Goal: Find specific page/section: Find specific page/section

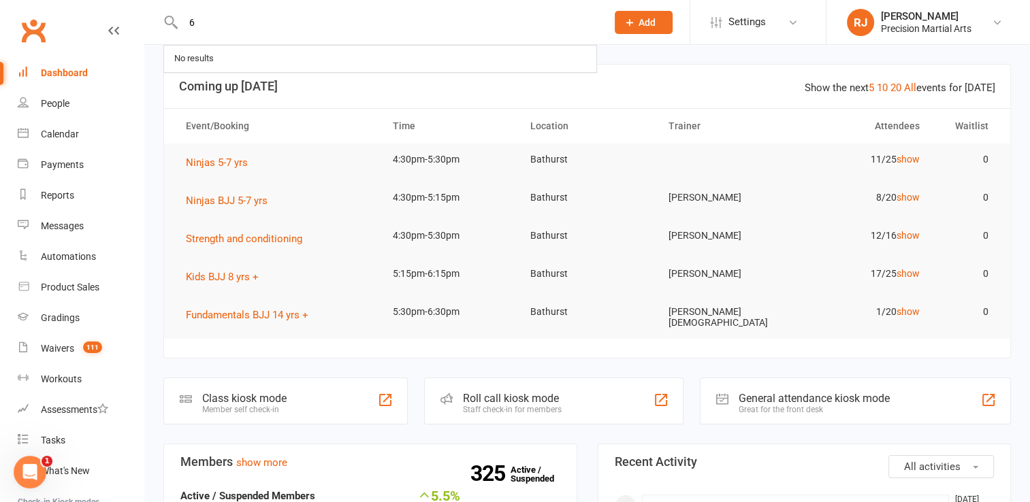
click at [227, 16] on input "6" at bounding box center [388, 22] width 418 height 19
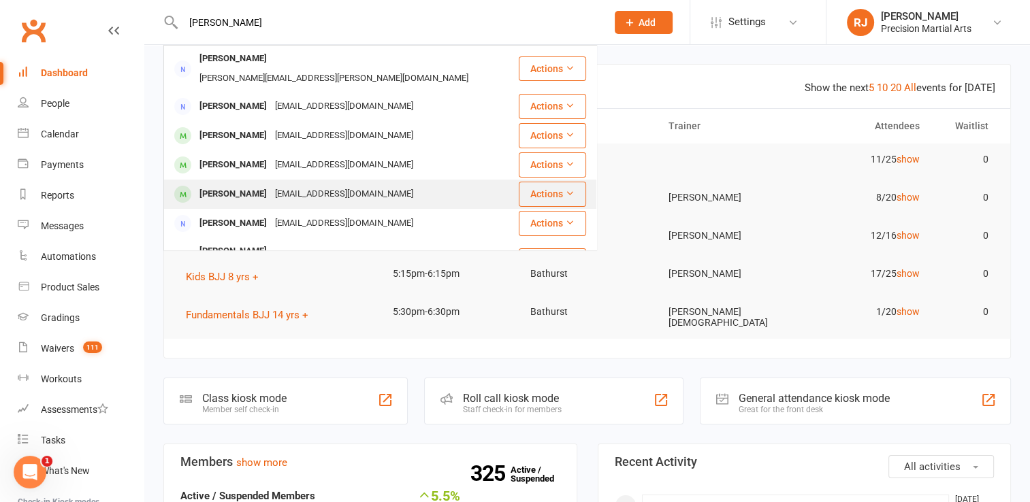
type input "[PERSON_NAME]"
click at [227, 184] on div "[PERSON_NAME]" at bounding box center [233, 194] width 76 height 20
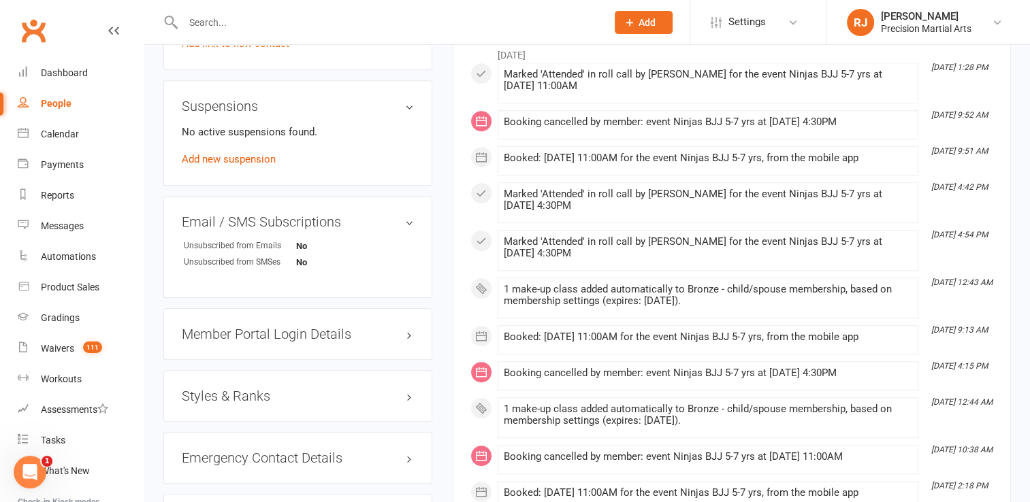
scroll to position [844, 0]
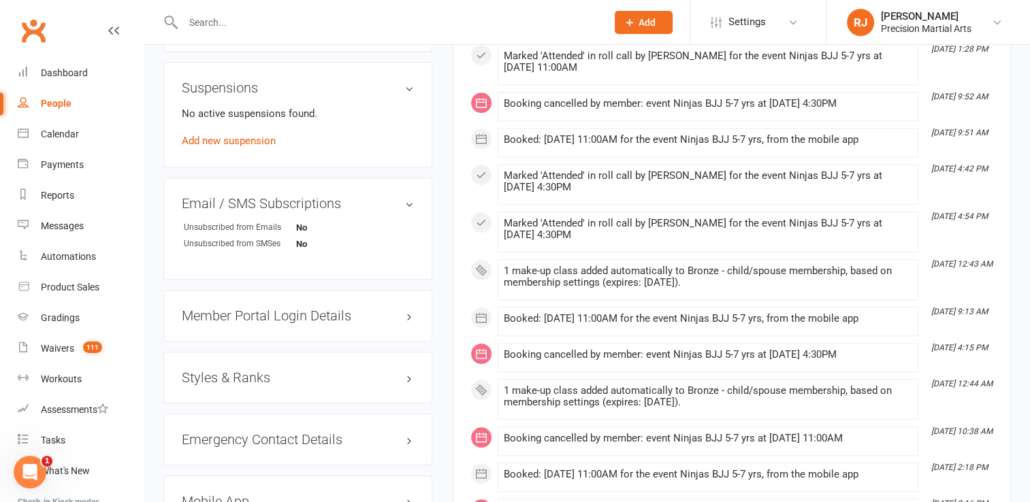
click at [248, 380] on h3 "Styles & Ranks" at bounding box center [298, 377] width 232 height 15
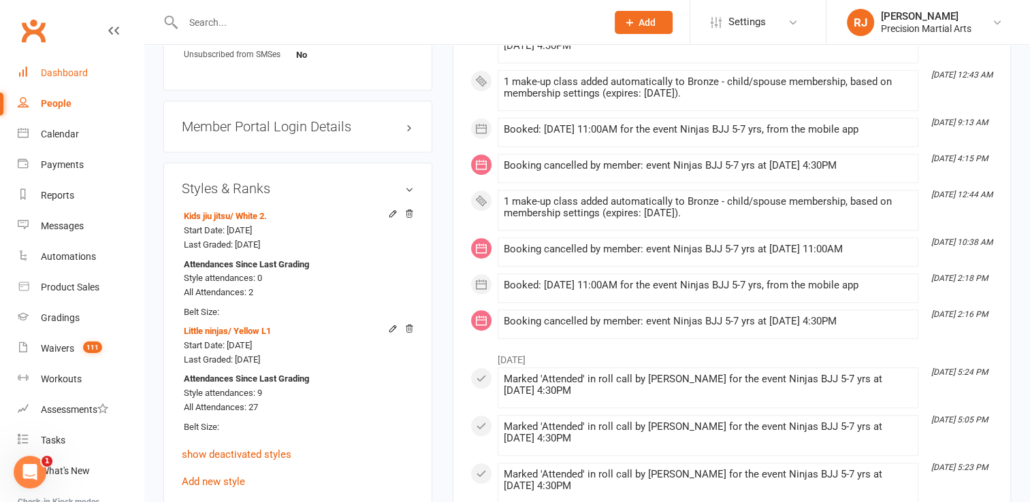
scroll to position [1034, 0]
click at [69, 75] on div "Dashboard" at bounding box center [64, 72] width 47 height 11
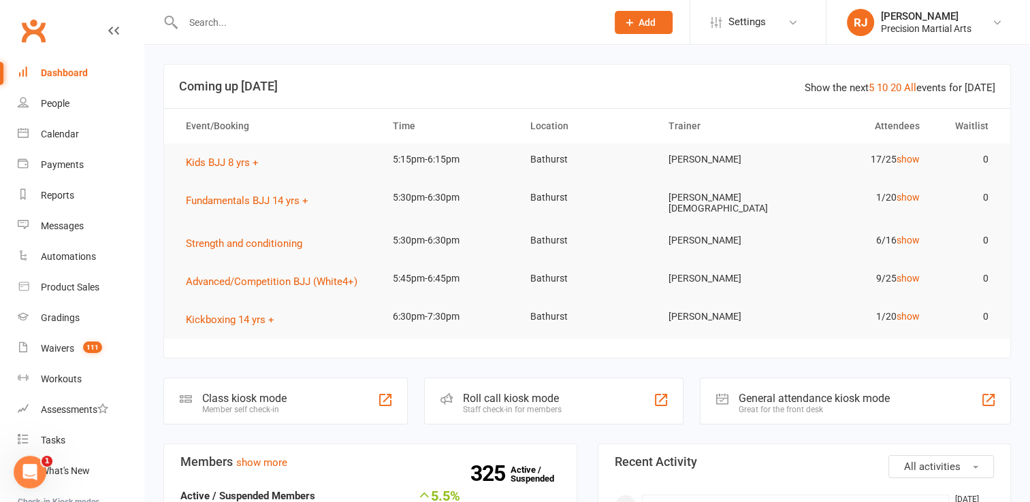
click at [209, 14] on input "text" at bounding box center [388, 22] width 418 height 19
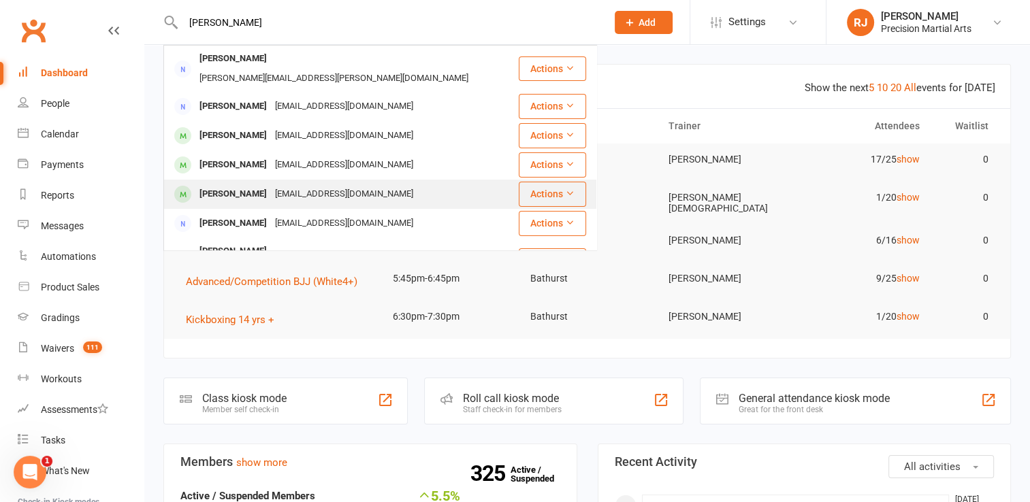
type input "[PERSON_NAME]"
click at [224, 184] on div "[PERSON_NAME]" at bounding box center [233, 194] width 76 height 20
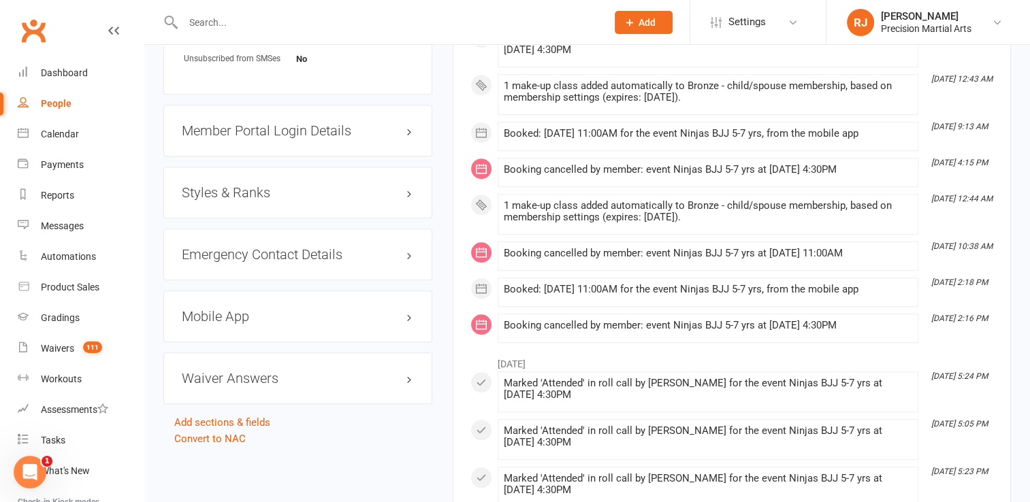
scroll to position [1062, 0]
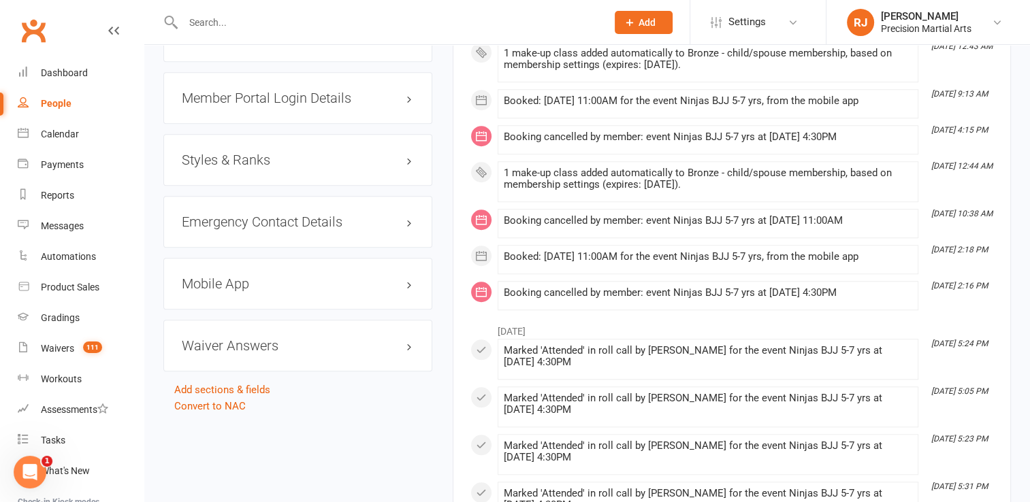
click at [314, 167] on h3 "Styles & Ranks" at bounding box center [298, 159] width 232 height 15
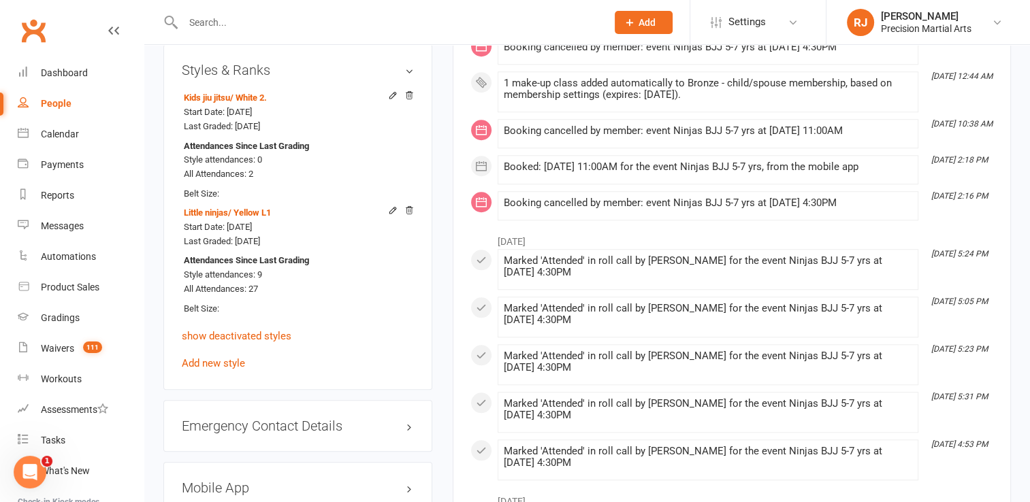
scroll to position [1171, 0]
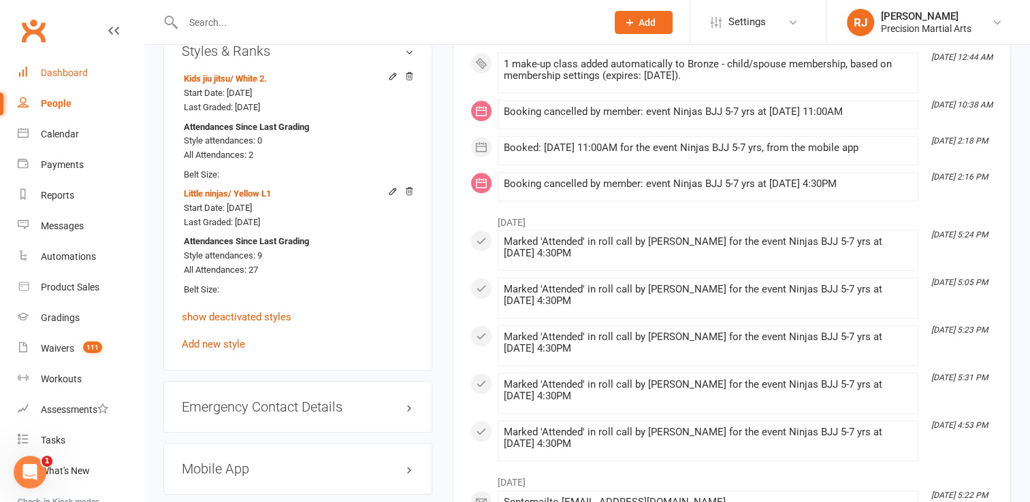
click at [73, 75] on div "Dashboard" at bounding box center [64, 72] width 47 height 11
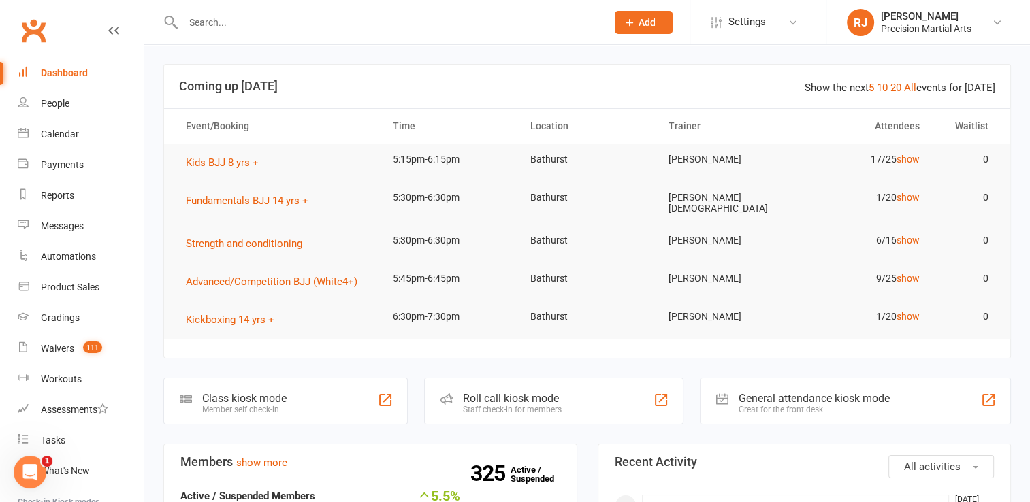
click at [199, 23] on input "text" at bounding box center [388, 22] width 418 height 19
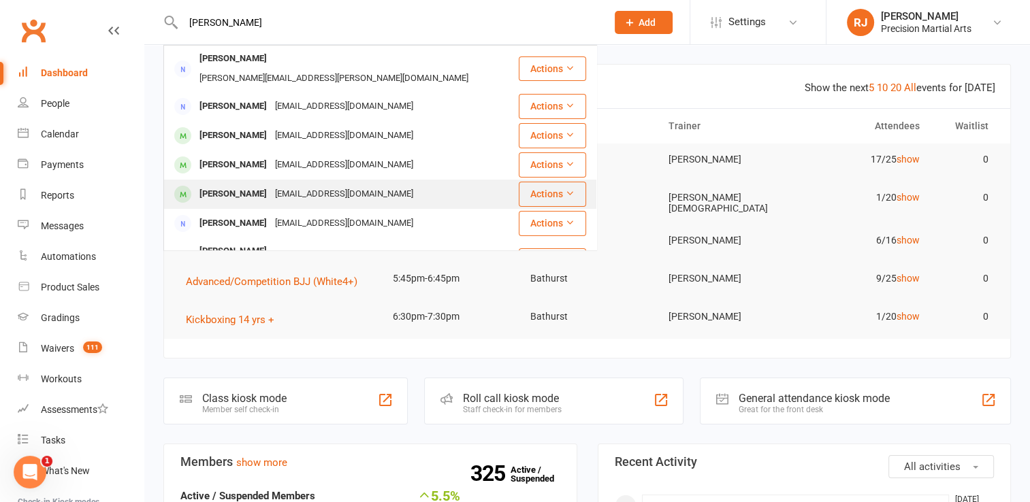
type input "[PERSON_NAME]"
click at [226, 184] on div "[PERSON_NAME]" at bounding box center [233, 194] width 76 height 20
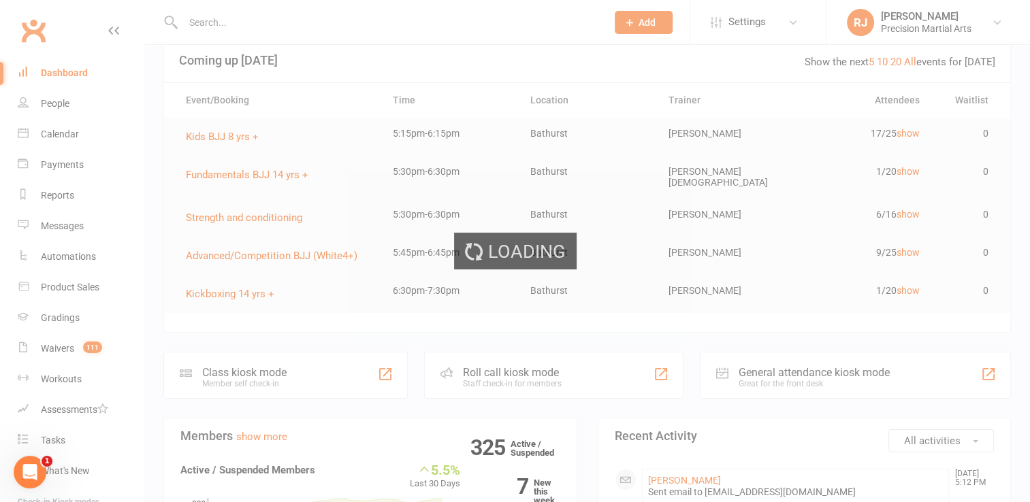
scroll to position [27, 0]
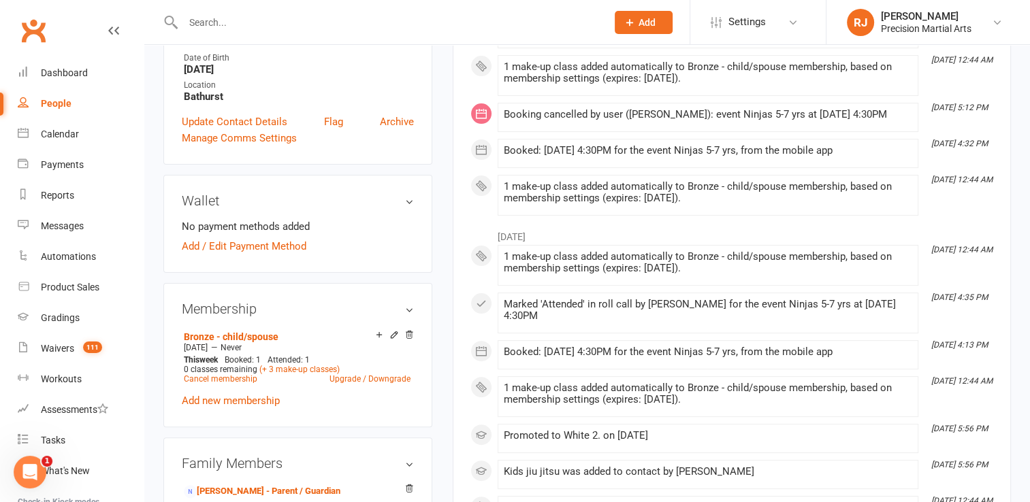
scroll to position [354, 0]
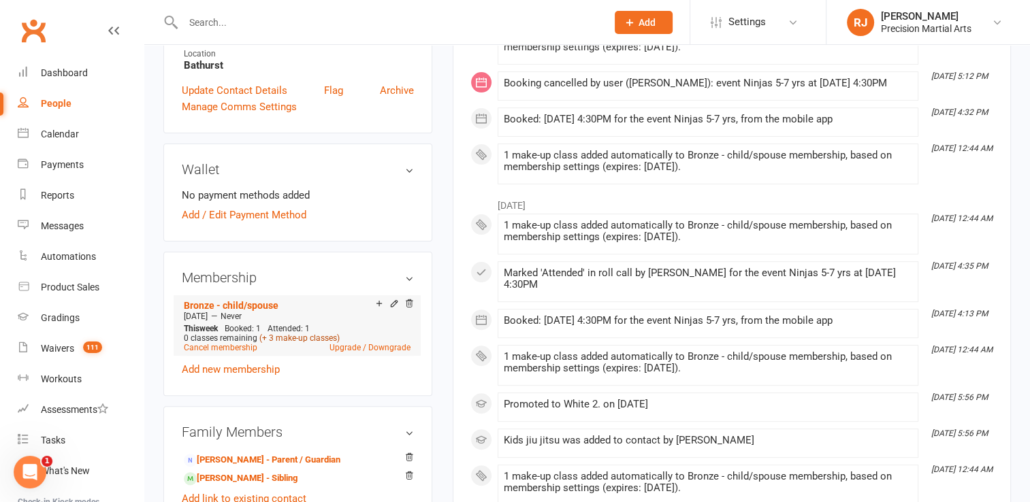
click at [286, 339] on link "(+ 3 make-up classes)" at bounding box center [299, 338] width 80 height 10
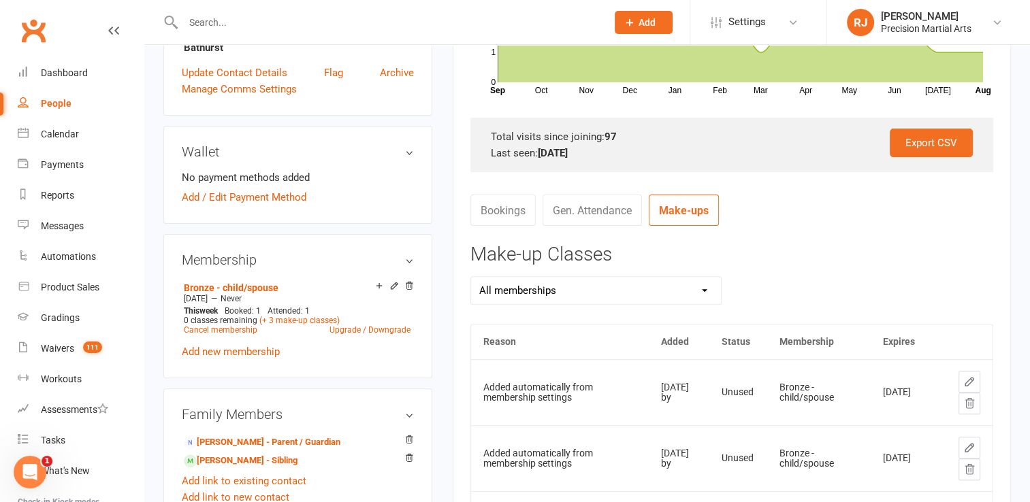
scroll to position [318, 0]
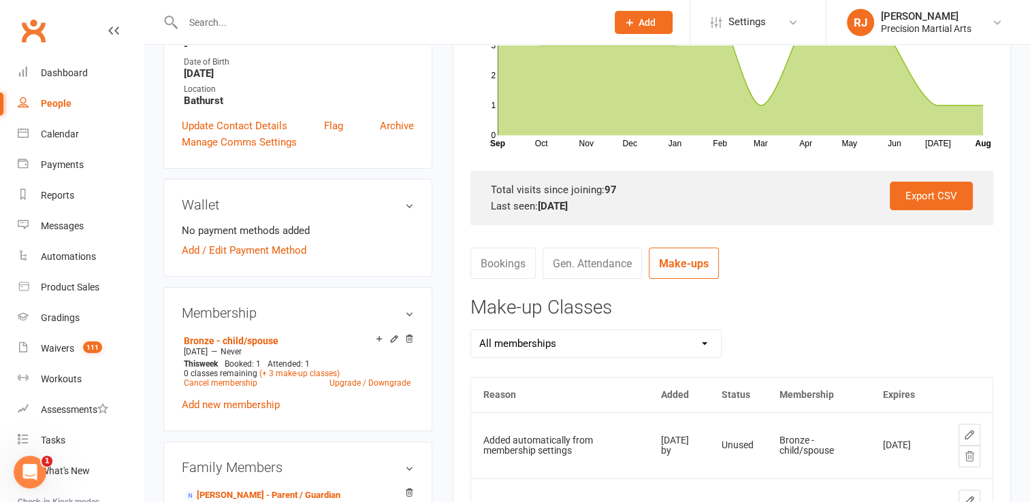
click at [610, 339] on select "All memberships Bronze - child/spouse" at bounding box center [596, 343] width 250 height 27
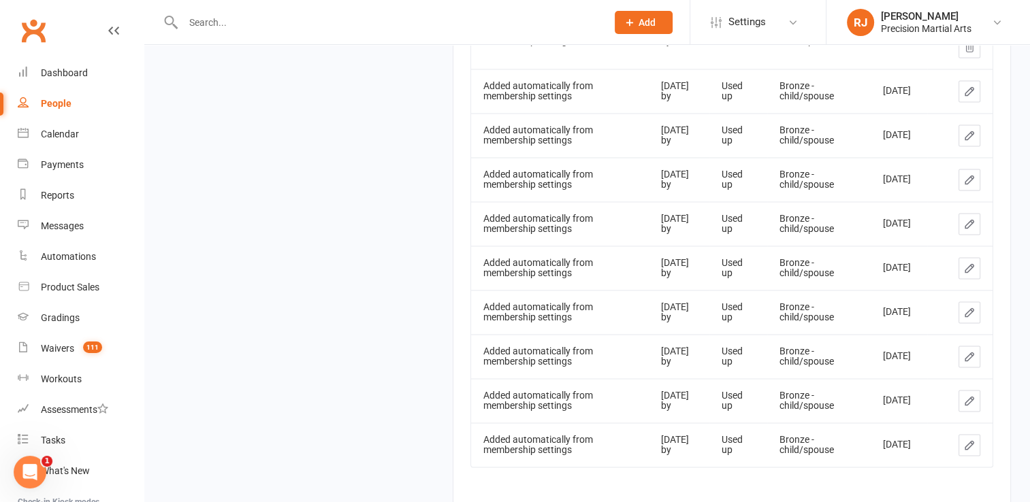
scroll to position [2200, 0]
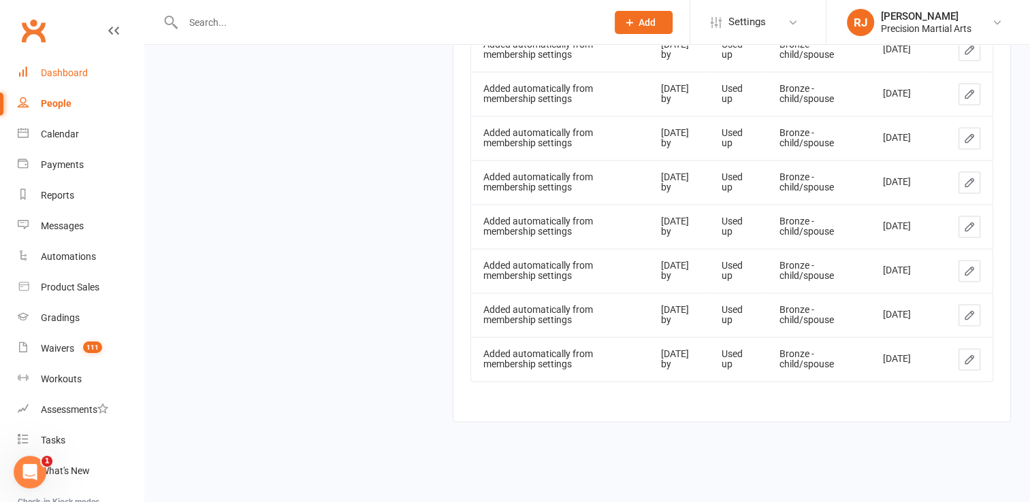
click at [61, 74] on div "Dashboard" at bounding box center [64, 72] width 47 height 11
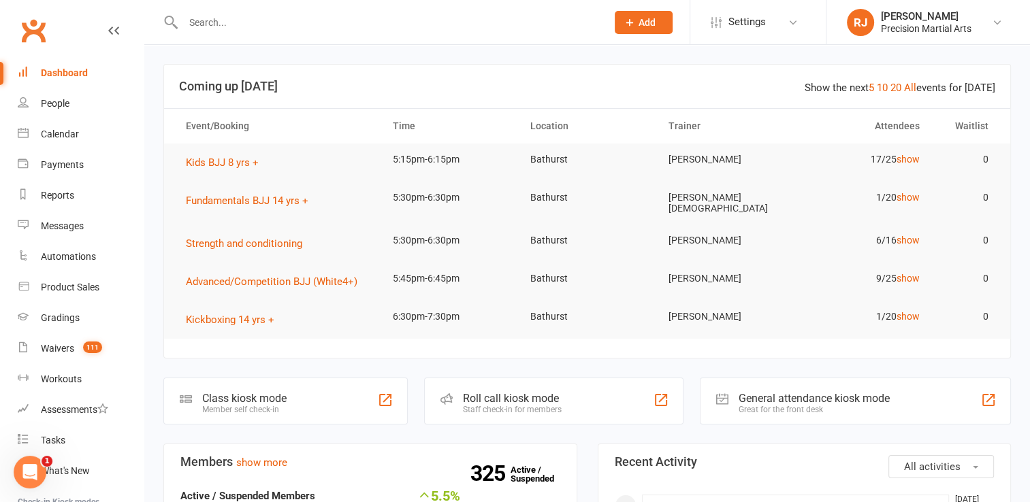
click at [216, 23] on input "text" at bounding box center [388, 22] width 418 height 19
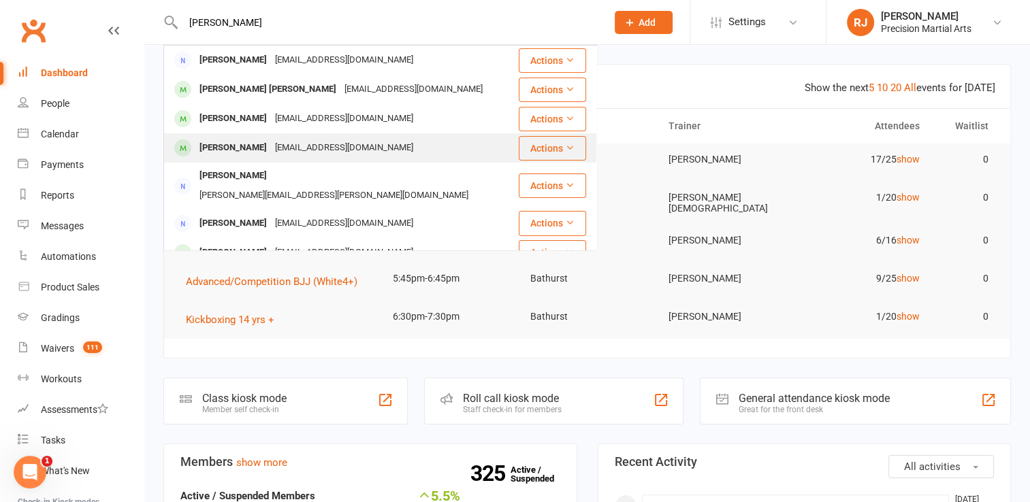
type input "[PERSON_NAME]"
click at [280, 141] on div "[EMAIL_ADDRESS][DOMAIN_NAME]" at bounding box center [344, 148] width 146 height 20
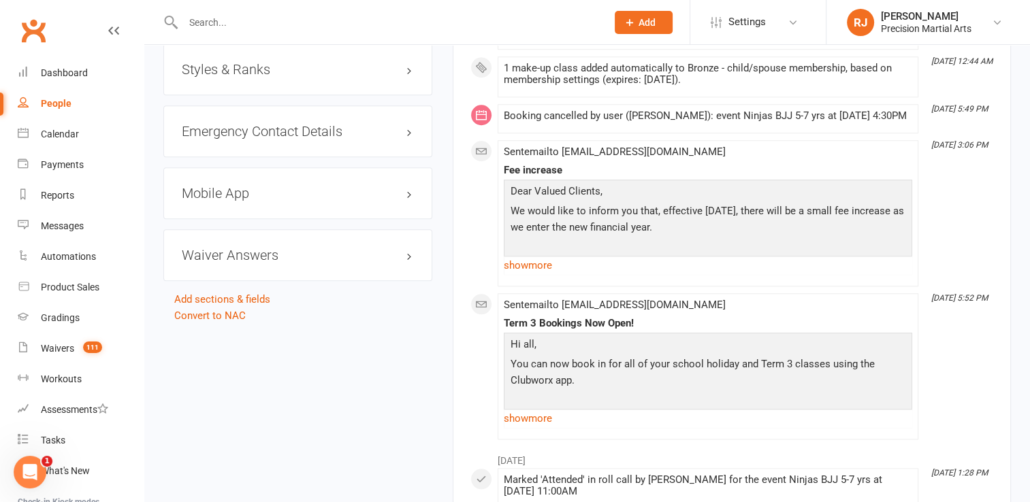
scroll to position [1171, 0]
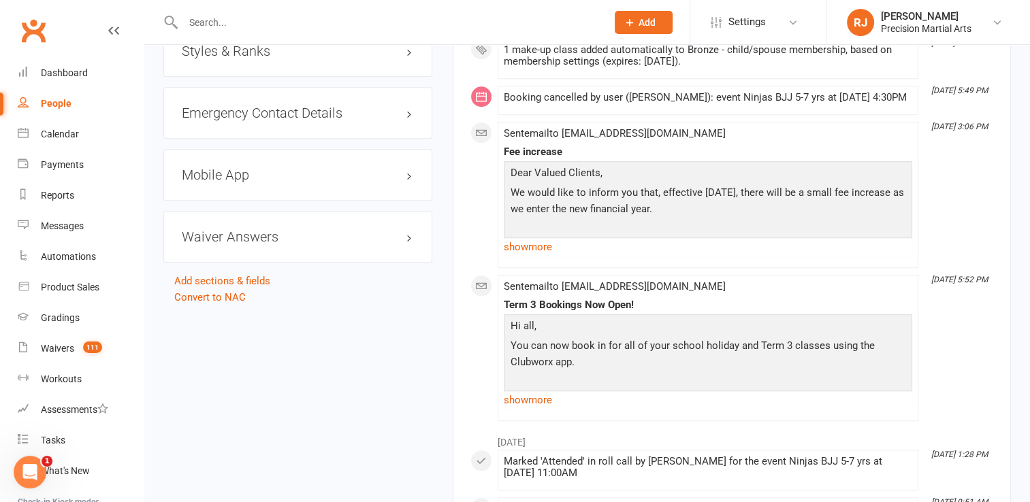
drag, startPoint x: 294, startPoint y: 53, endPoint x: 250, endPoint y: 408, distance: 358.0
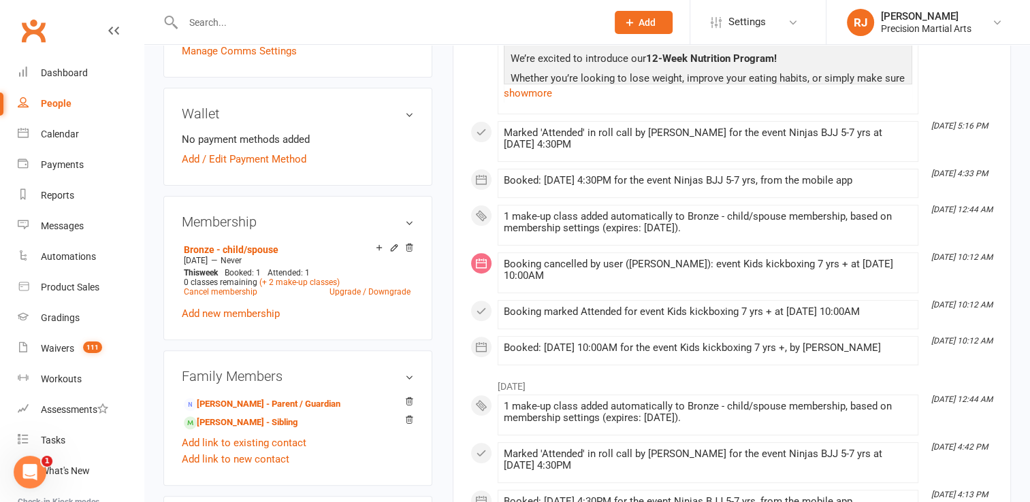
scroll to position [408, 0]
click at [69, 67] on div "Dashboard" at bounding box center [64, 72] width 47 height 11
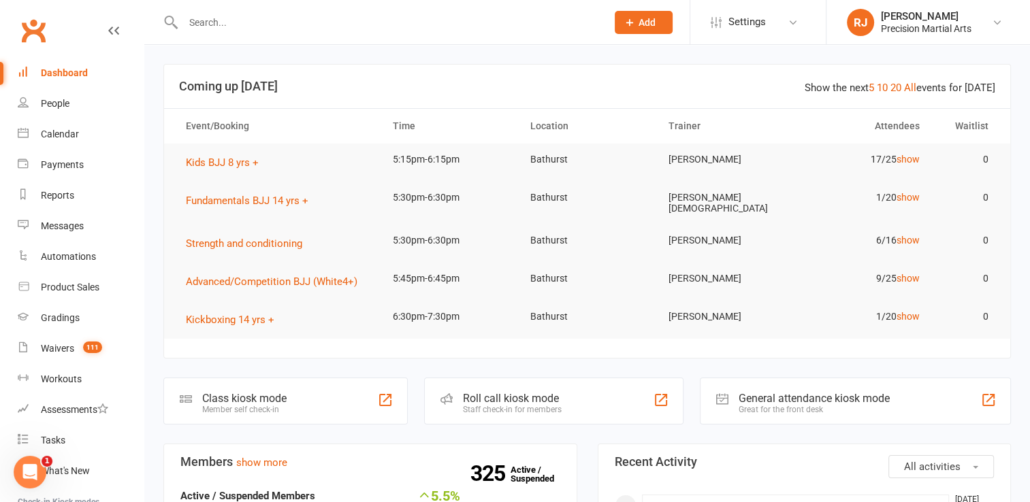
click at [325, 29] on input "text" at bounding box center [388, 22] width 418 height 19
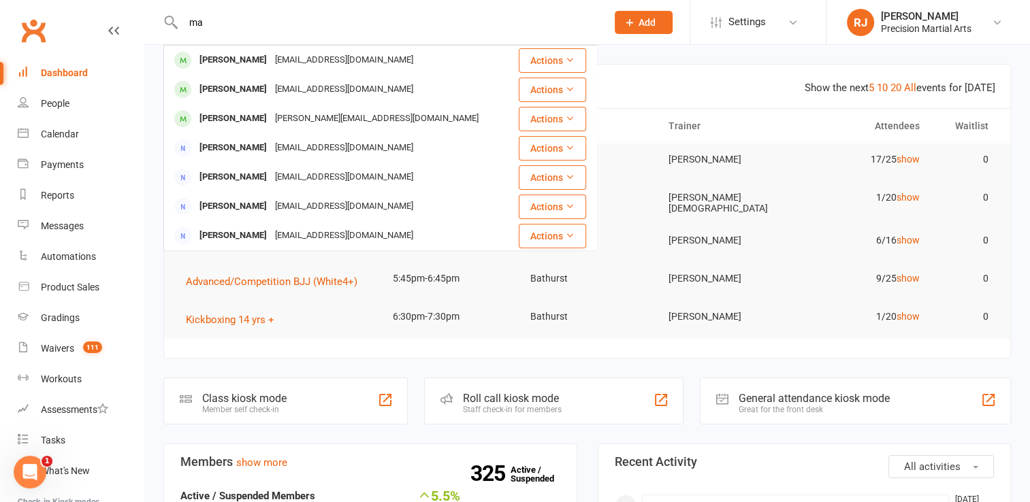
type input "m"
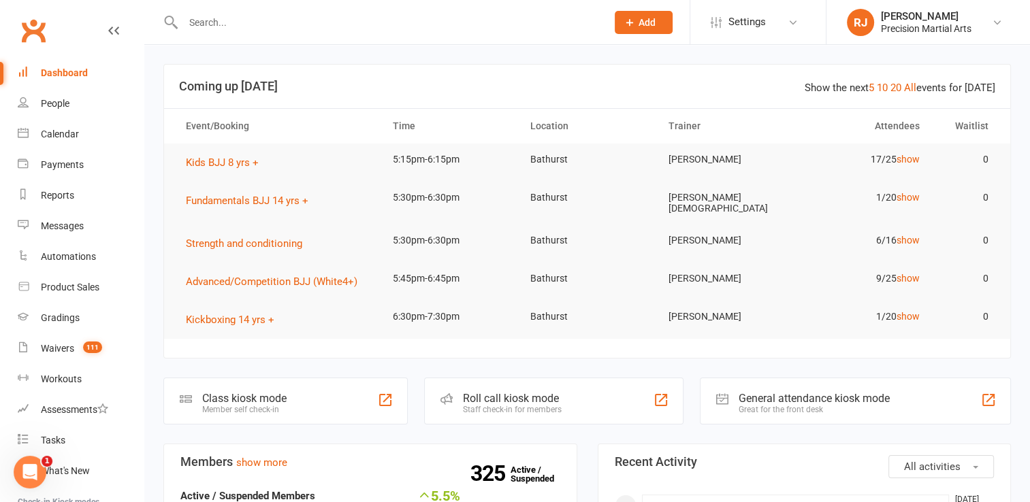
click at [44, 78] on div "Dashboard" at bounding box center [64, 72] width 47 height 11
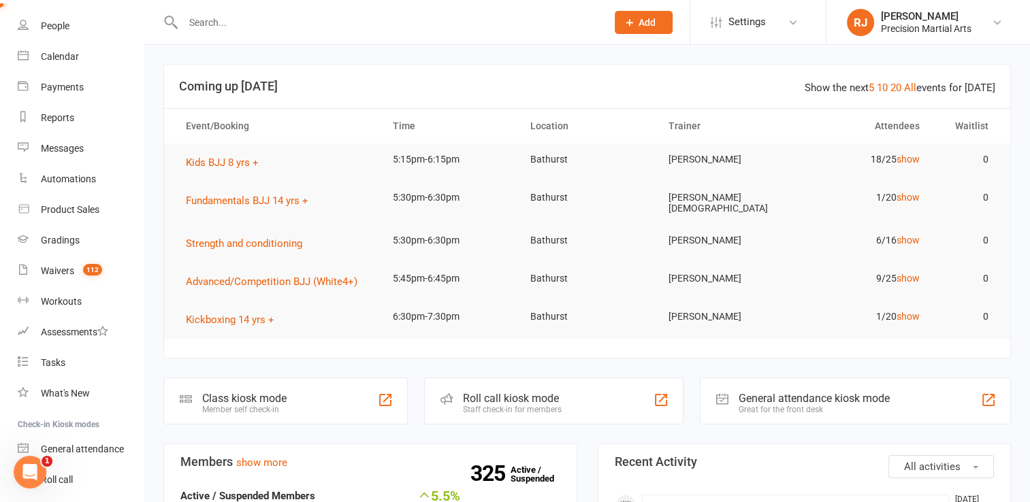
scroll to position [152, 0]
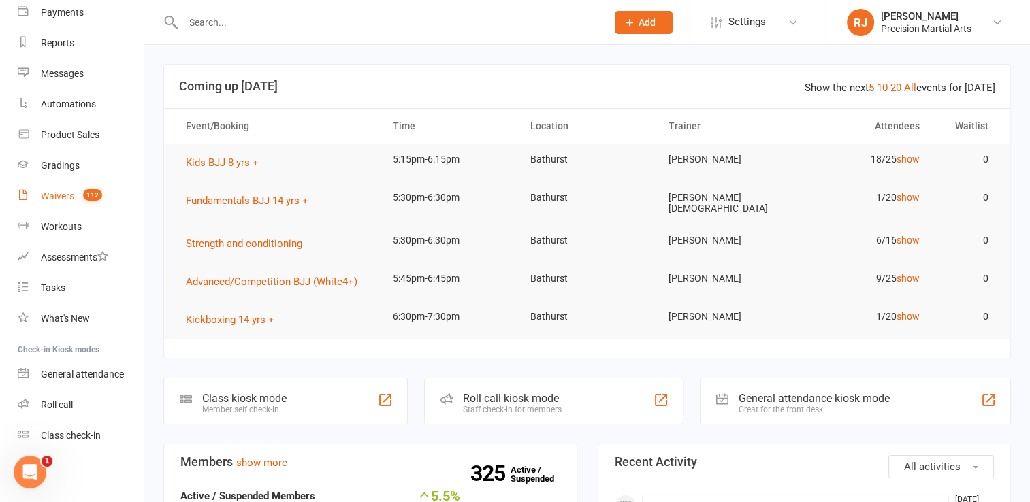
click at [87, 189] on span "112" at bounding box center [92, 195] width 19 height 12
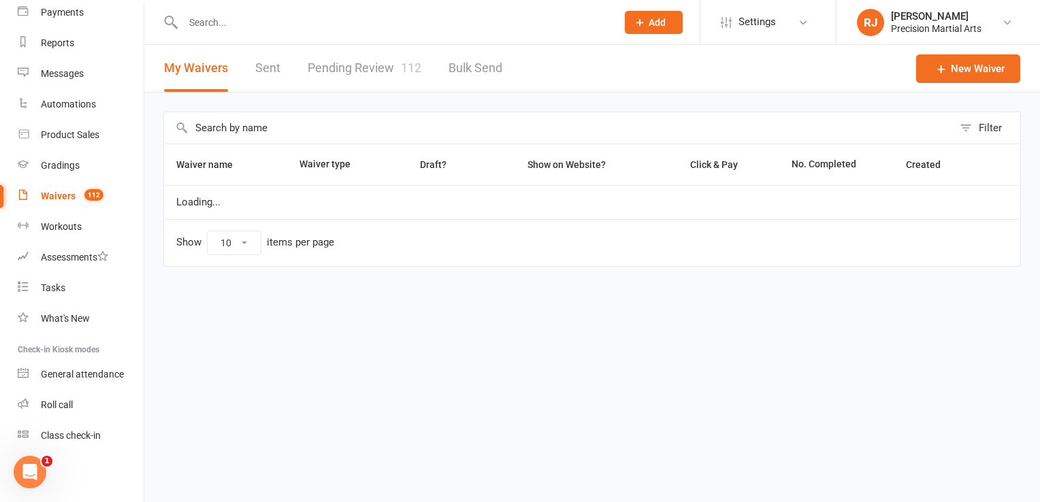
click at [367, 64] on link "Pending Review 112" at bounding box center [365, 68] width 114 height 47
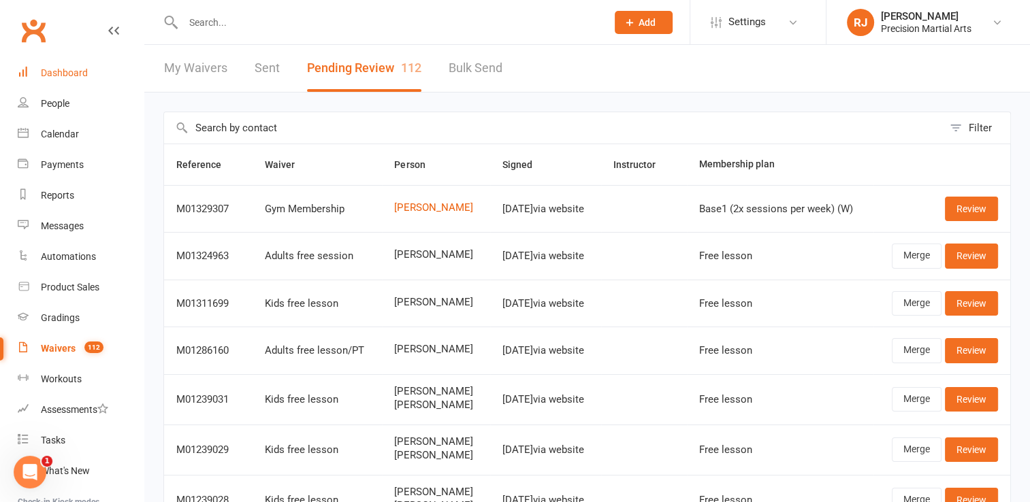
click at [73, 69] on div "Dashboard" at bounding box center [64, 72] width 47 height 11
